Goal: Find specific page/section: Find specific page/section

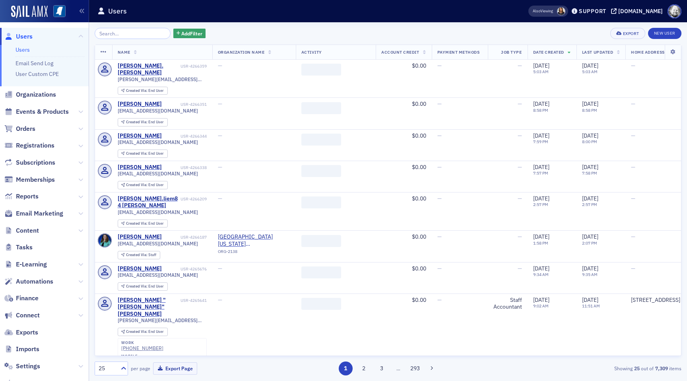
scroll to position [44, 0]
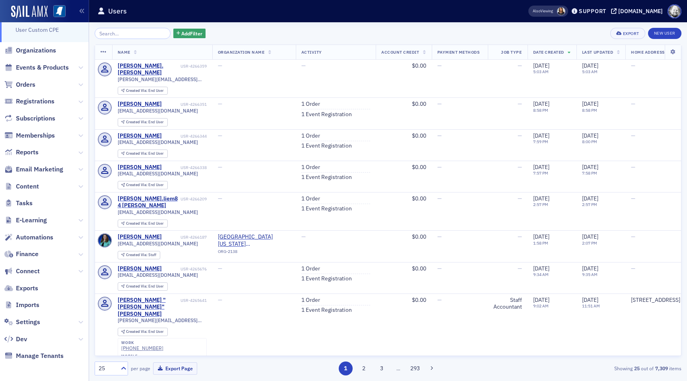
click at [21, 299] on span "Imports" at bounding box center [44, 305] width 89 height 17
click at [21, 301] on span "Imports" at bounding box center [27, 305] width 23 height 9
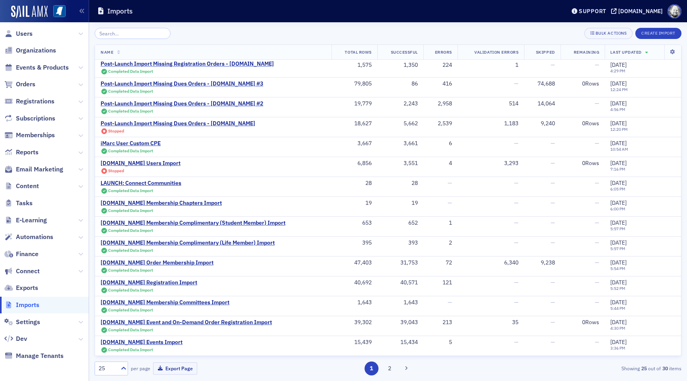
scroll to position [201, 0]
click at [139, 342] on div "[DOMAIN_NAME] Events Import" at bounding box center [142, 342] width 82 height 7
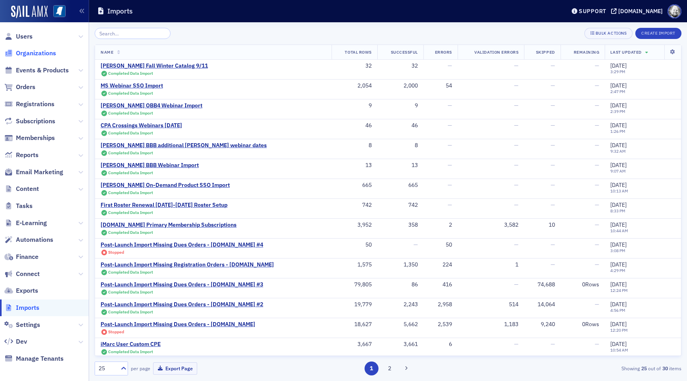
click at [22, 49] on span "Organizations" at bounding box center [36, 53] width 40 height 9
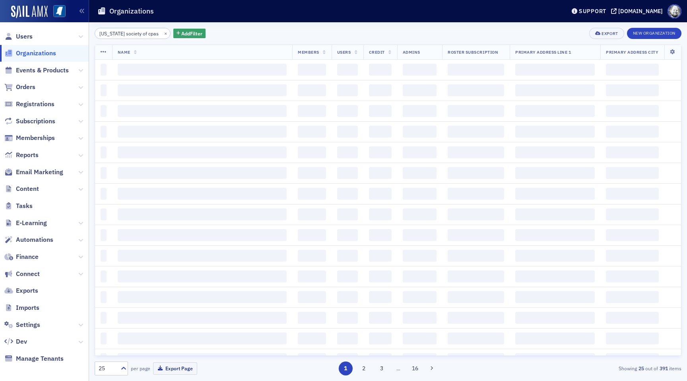
scroll to position [0, 6]
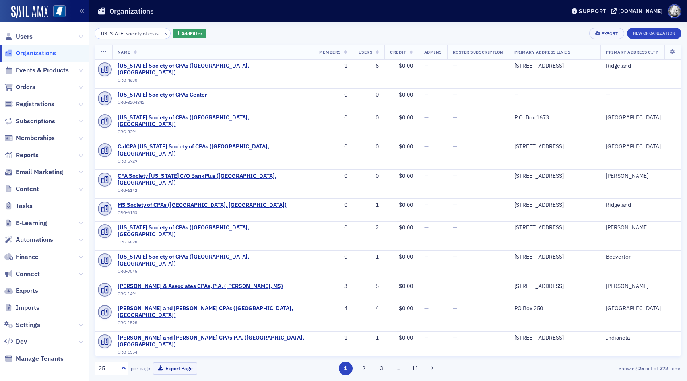
type input "[US_STATE] society of cpas"
click at [162, 35] on button "×" at bounding box center [165, 32] width 7 height 7
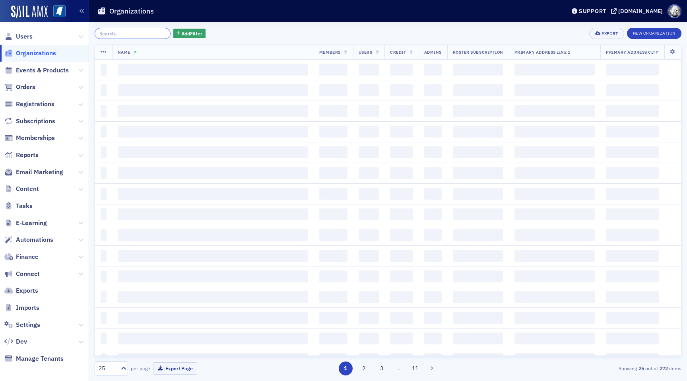
click at [138, 34] on input "search" at bounding box center [133, 33] width 76 height 11
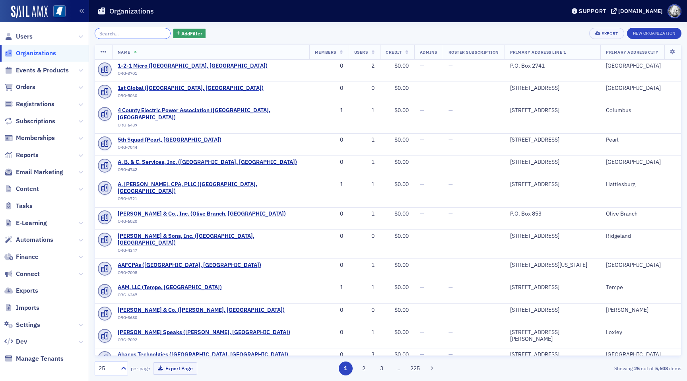
paste input "ORG-4630"
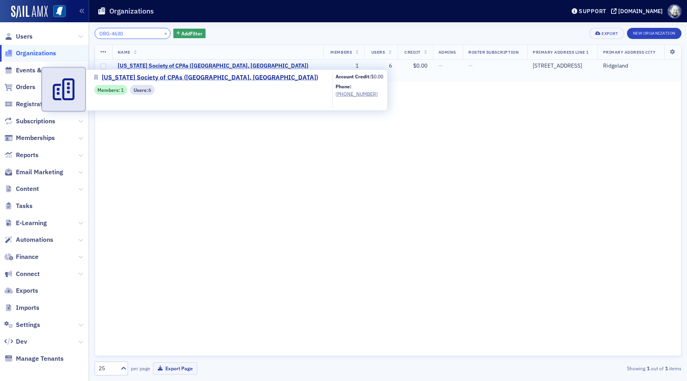
type input "ORG-4630"
click at [166, 66] on span "[US_STATE] Society of CPAs ([GEOGRAPHIC_DATA], [GEOGRAPHIC_DATA])" at bounding box center [213, 65] width 191 height 7
select select "US"
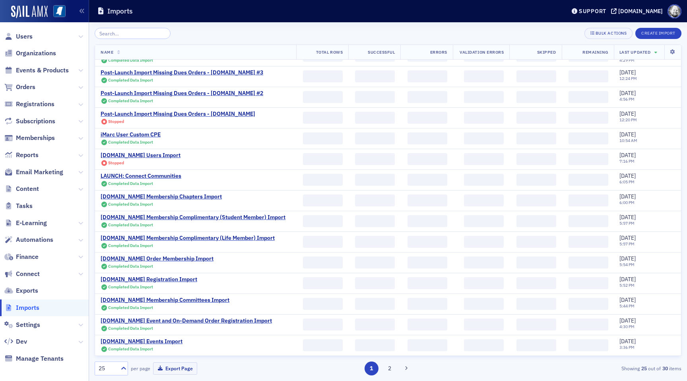
scroll to position [201, 0]
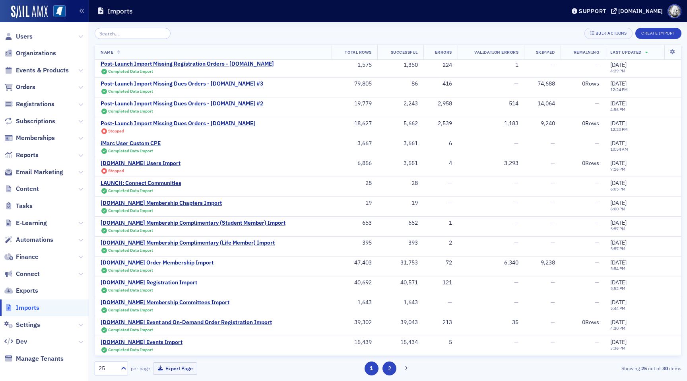
click at [388, 369] on button "2" at bounding box center [389, 368] width 14 height 14
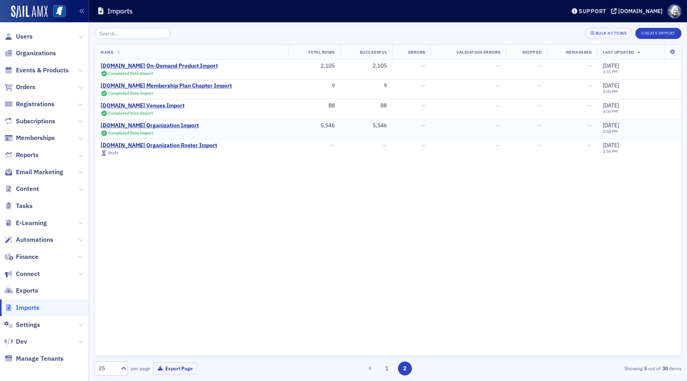
click at [155, 121] on td "AM.Net Organization Import Completed Data Import" at bounding box center [192, 129] width 194 height 20
click at [153, 130] on span "Completed Data Import" at bounding box center [130, 133] width 45 height 6
click at [155, 127] on div "AM.Net Organization Import" at bounding box center [150, 125] width 98 height 7
